Goal: Find specific page/section: Find specific page/section

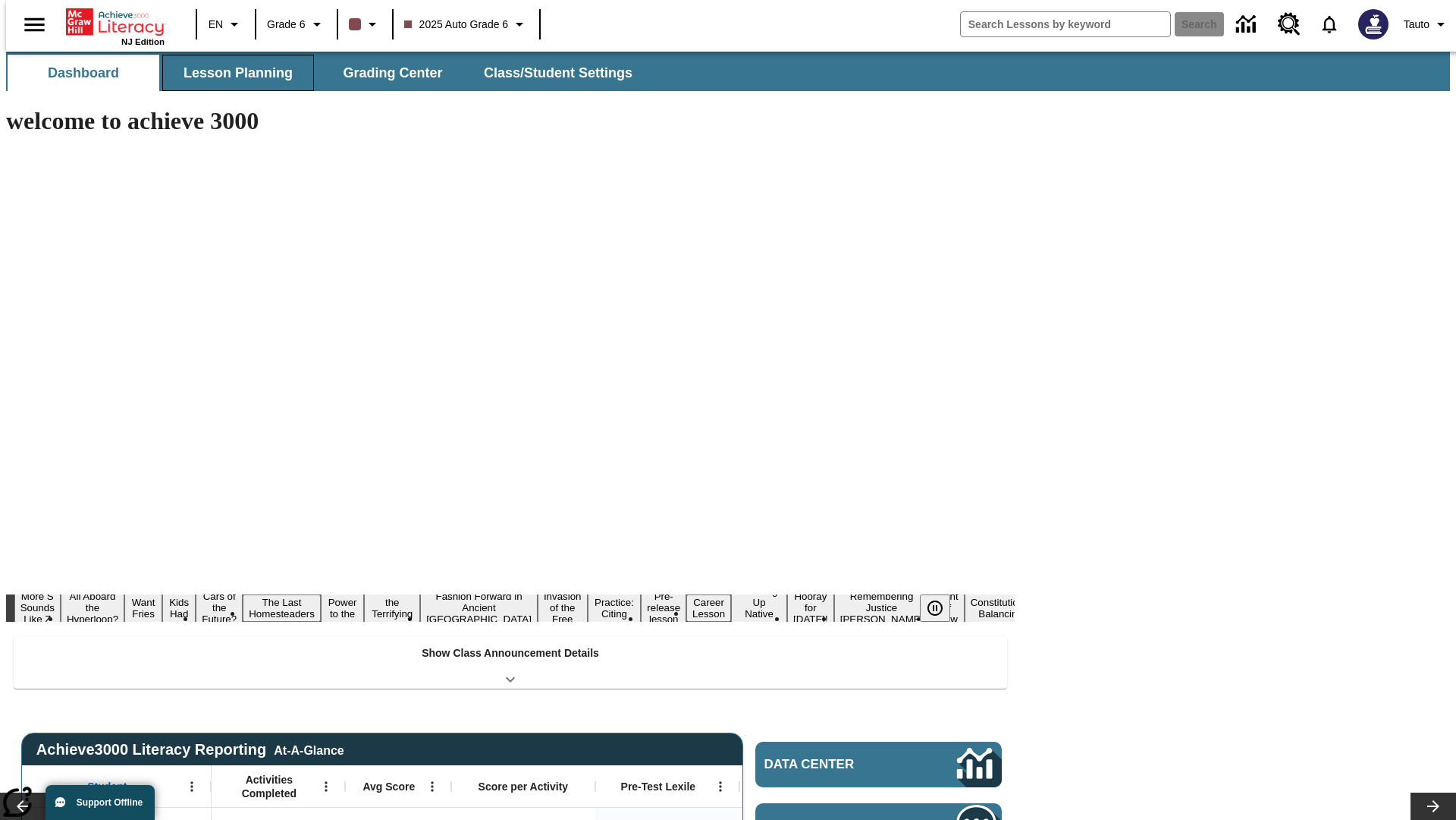
click at [232, 73] on span "Lesson Planning" at bounding box center [238, 74] width 110 height 18
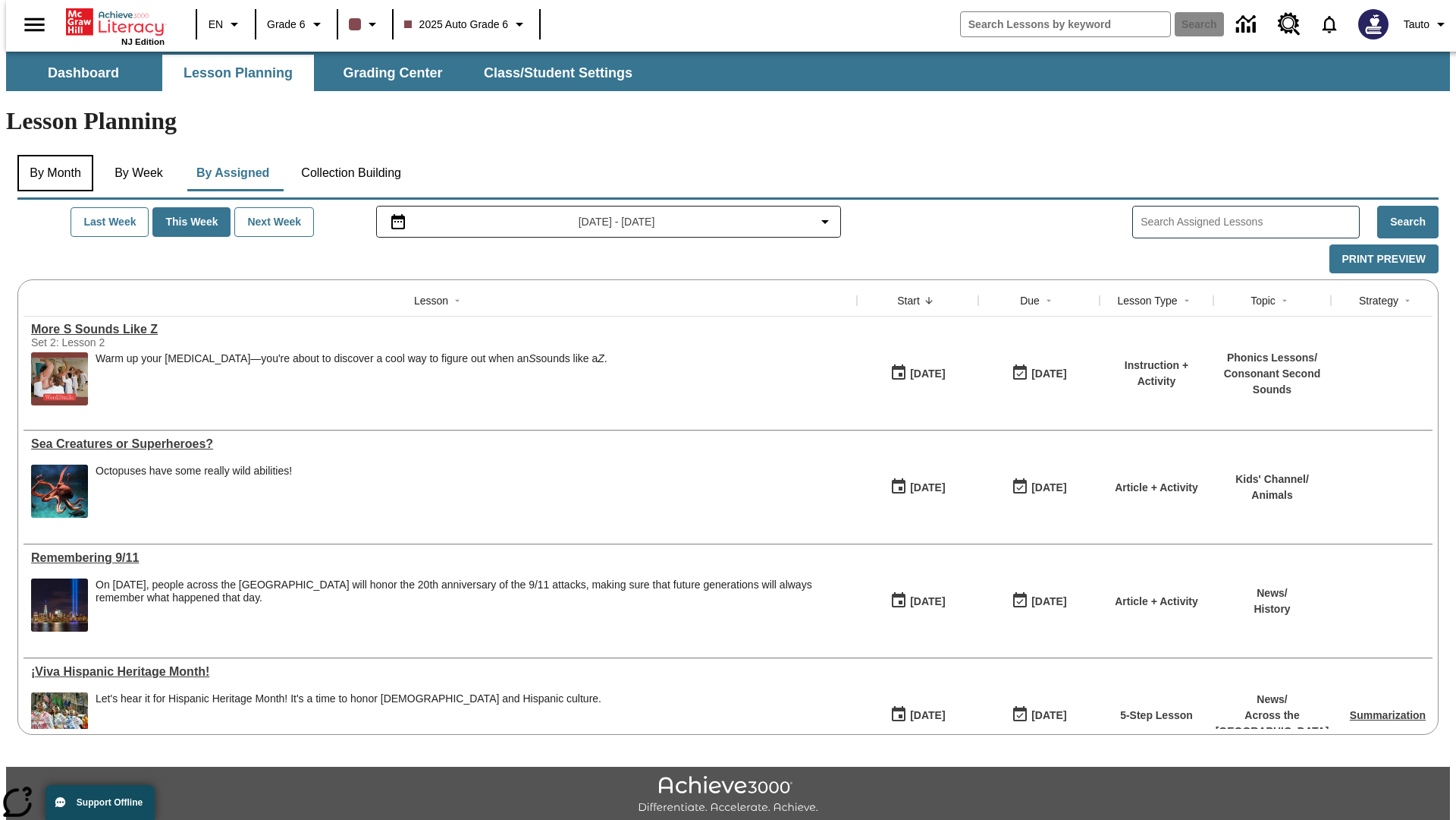
click at [51, 154] on button "By Month" at bounding box center [56, 172] width 76 height 37
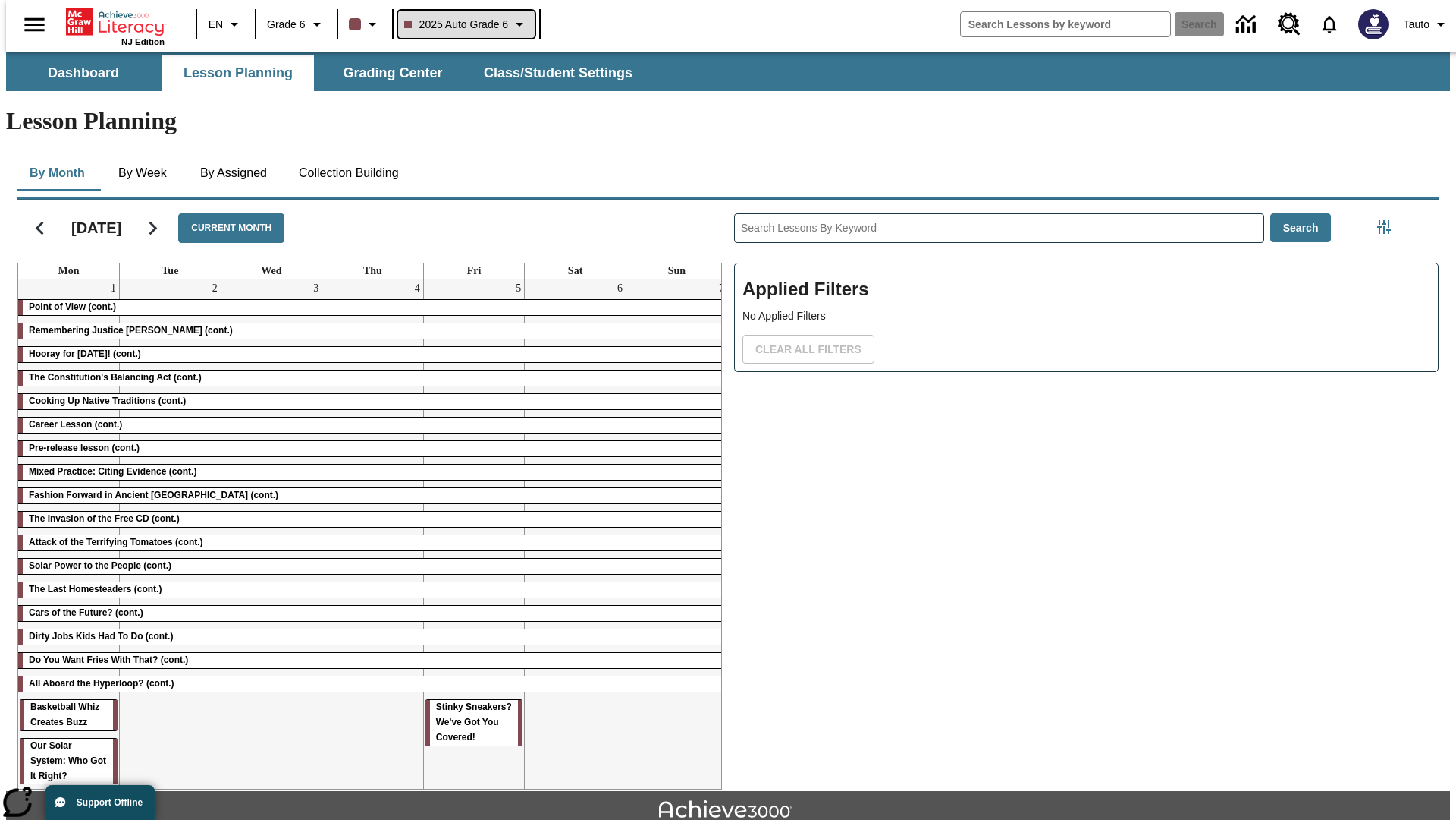
click at [464, 24] on span "2025 Auto Grade 6" at bounding box center [456, 25] width 105 height 16
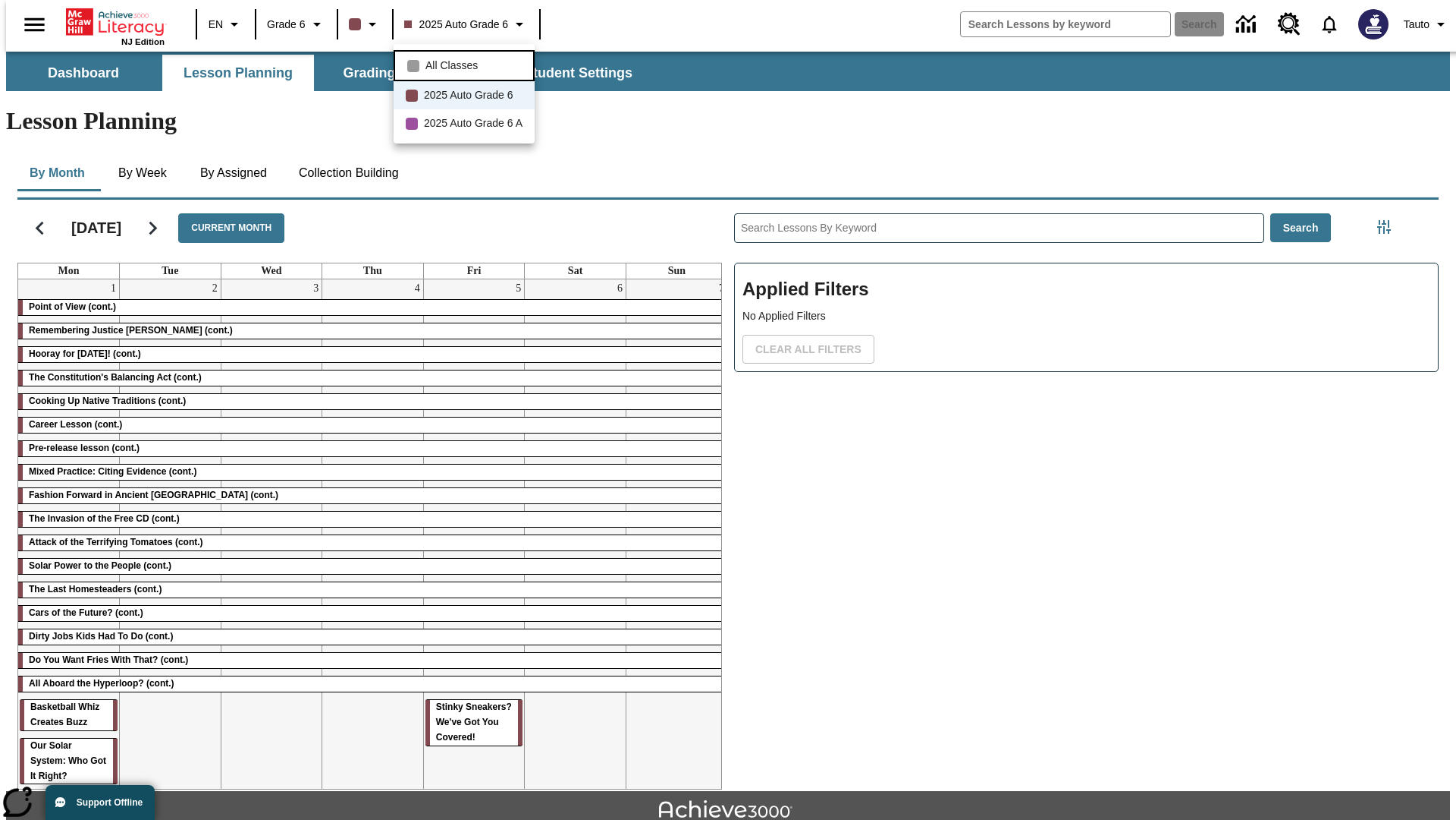
click at [466, 64] on span "All Classes" at bounding box center [451, 66] width 53 height 16
